Goal: Navigation & Orientation: Find specific page/section

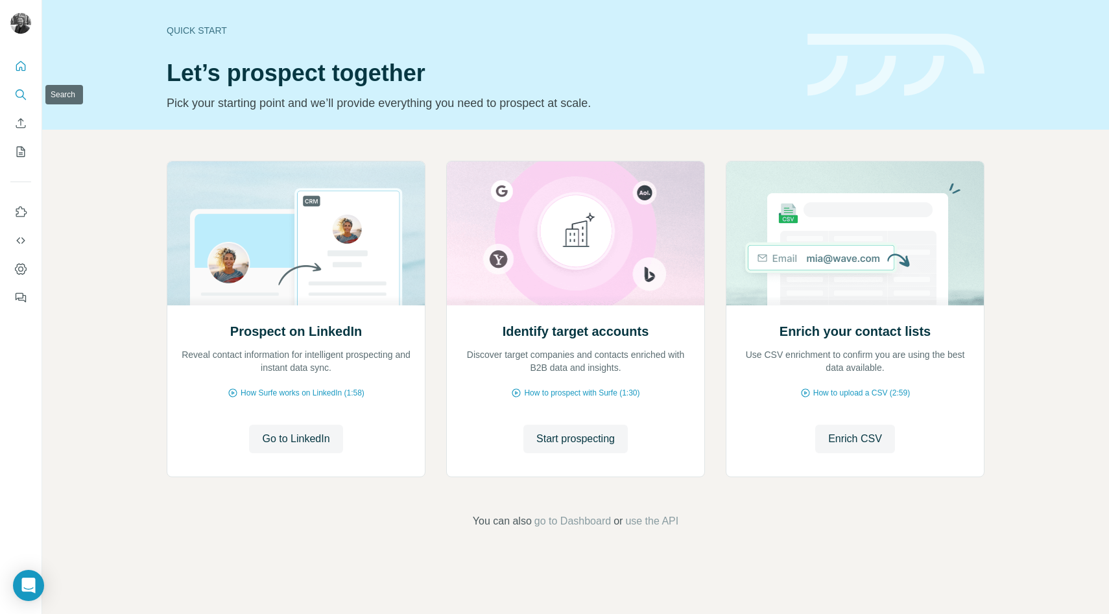
click at [21, 93] on icon "Search" at bounding box center [20, 94] width 13 height 13
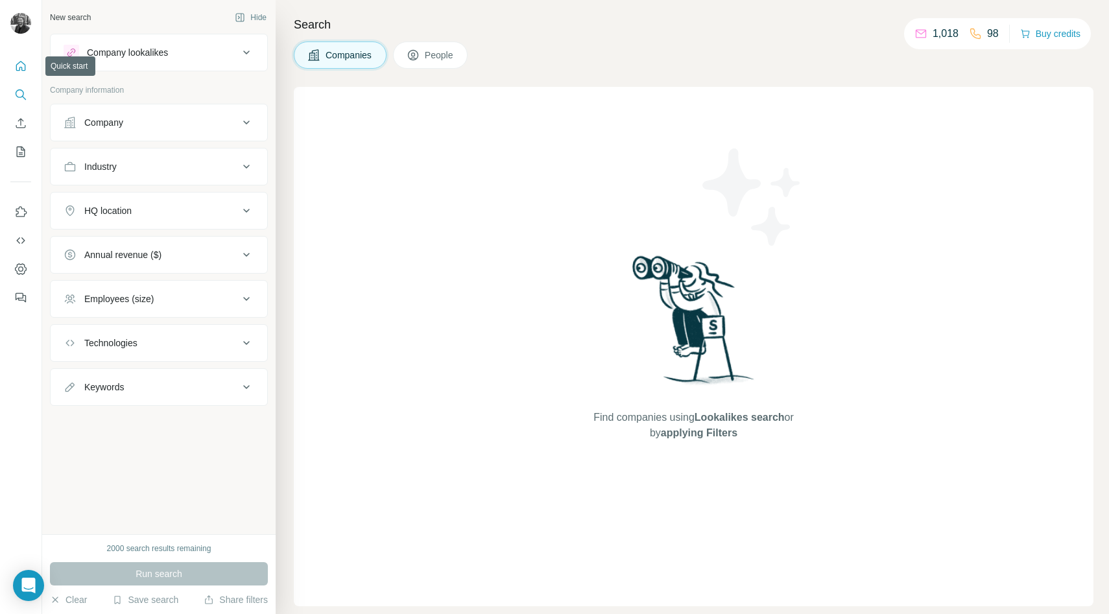
click at [18, 64] on icon "Quick start" at bounding box center [20, 66] width 13 height 13
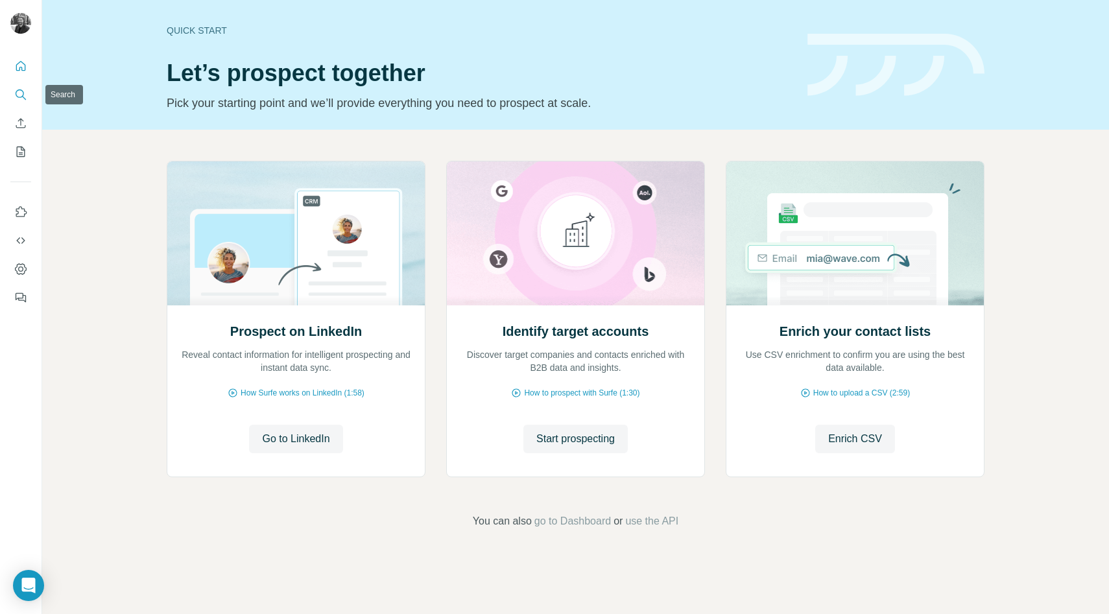
click at [21, 98] on icon "Search" at bounding box center [20, 94] width 13 height 13
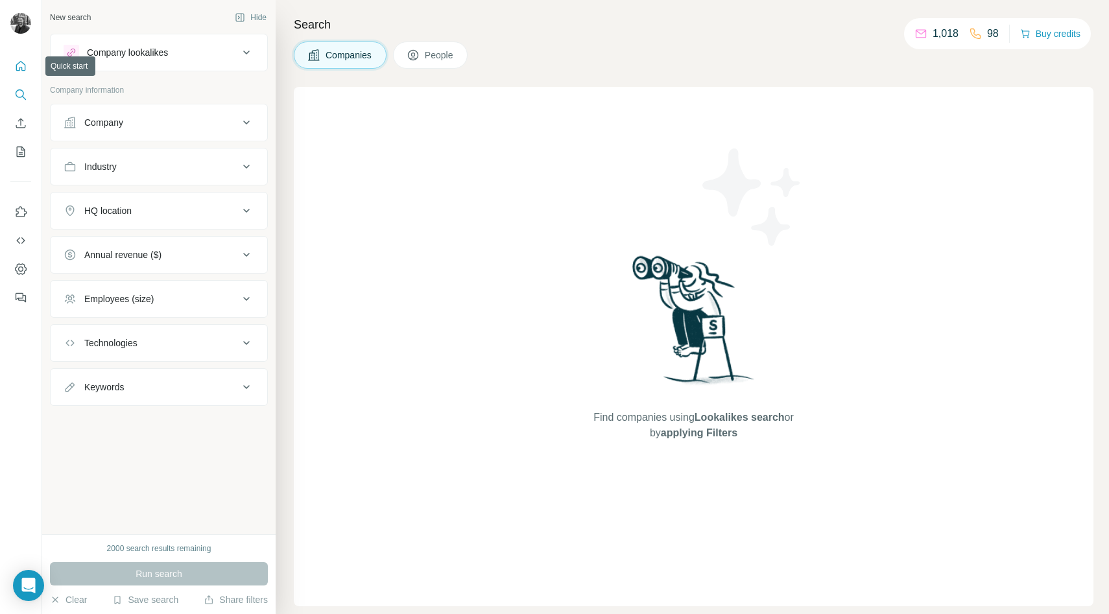
click at [19, 75] on button "Quick start" at bounding box center [20, 65] width 21 height 23
